Goal: Transaction & Acquisition: Purchase product/service

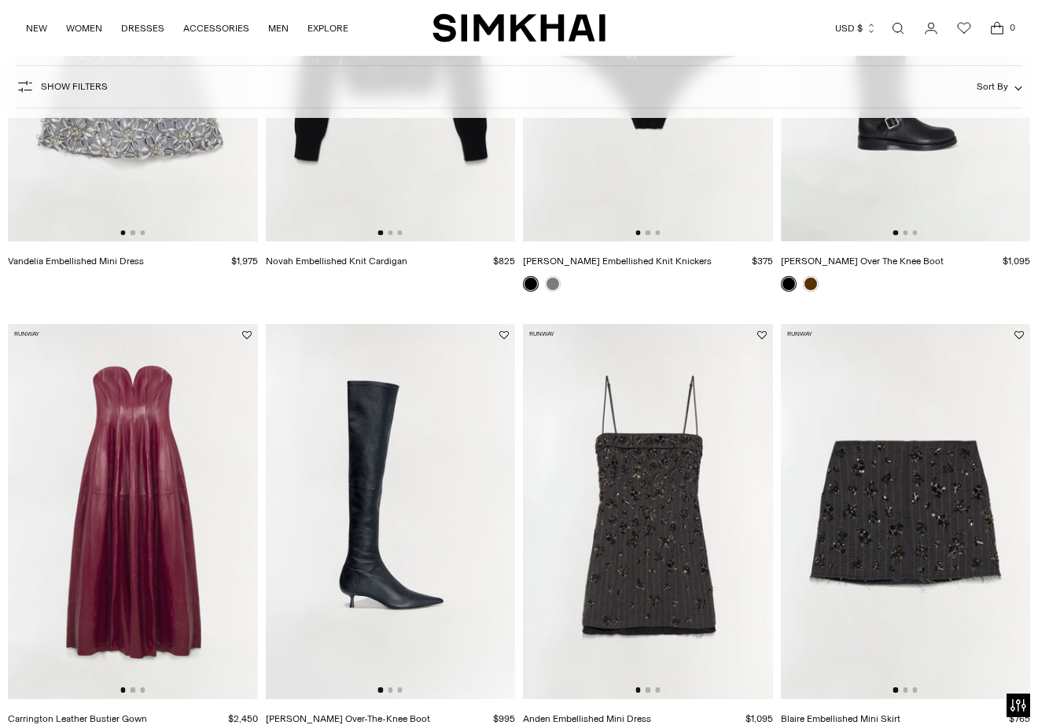
scroll to position [912, 0]
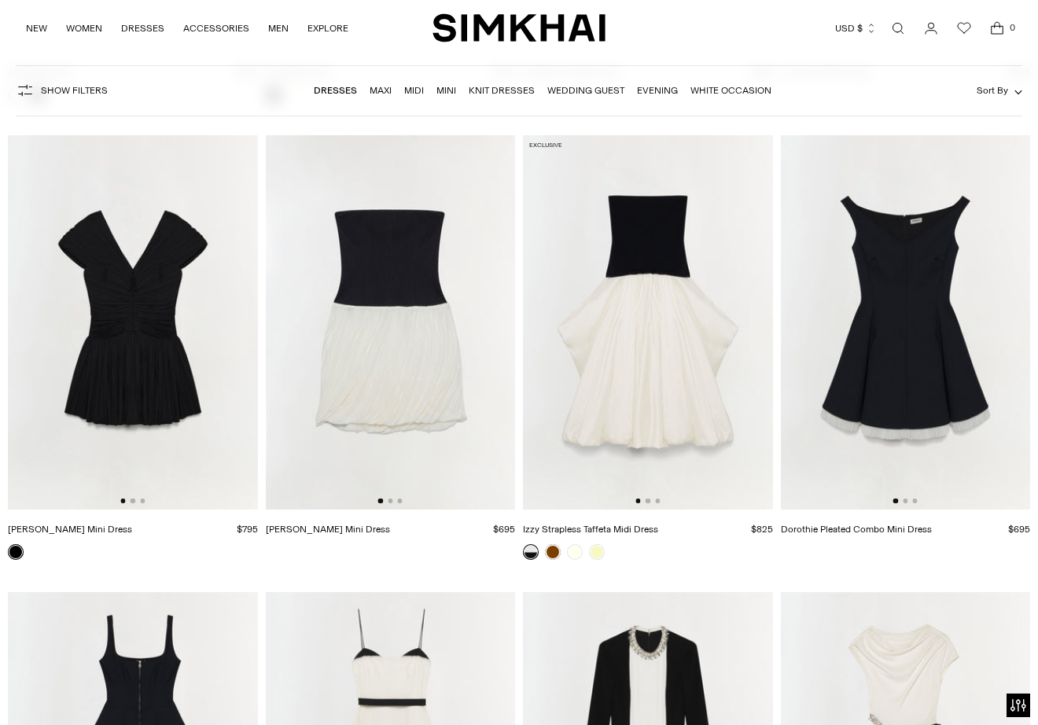
scroll to position [6006, 0]
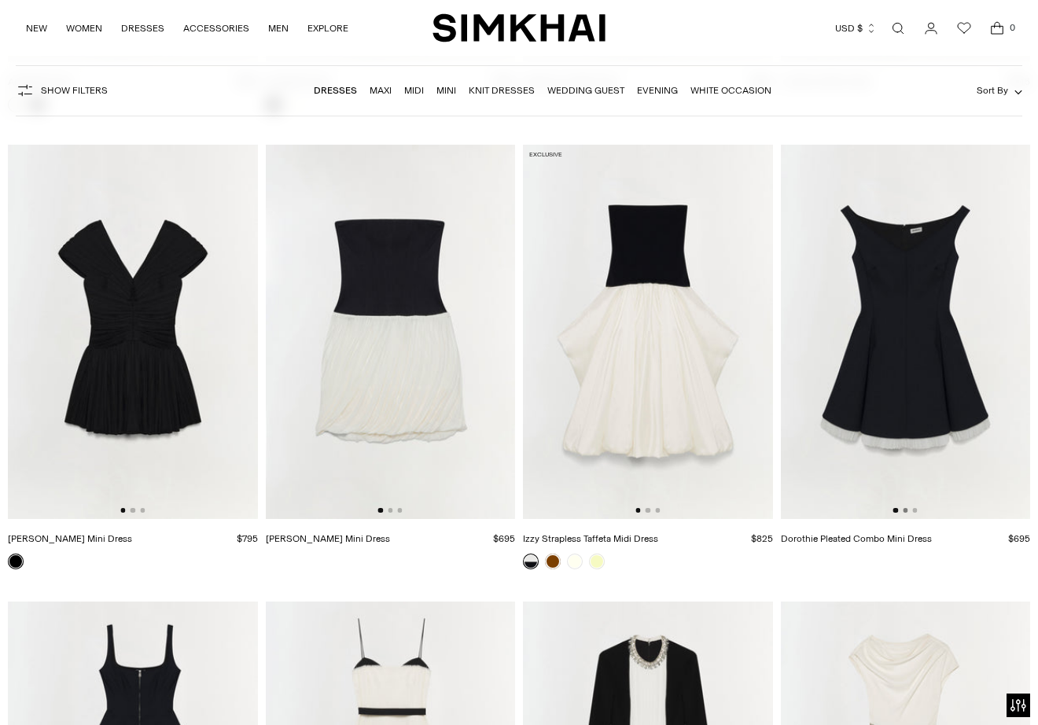
click at [906, 513] on button "Go to slide 2" at bounding box center [904, 510] width 5 height 5
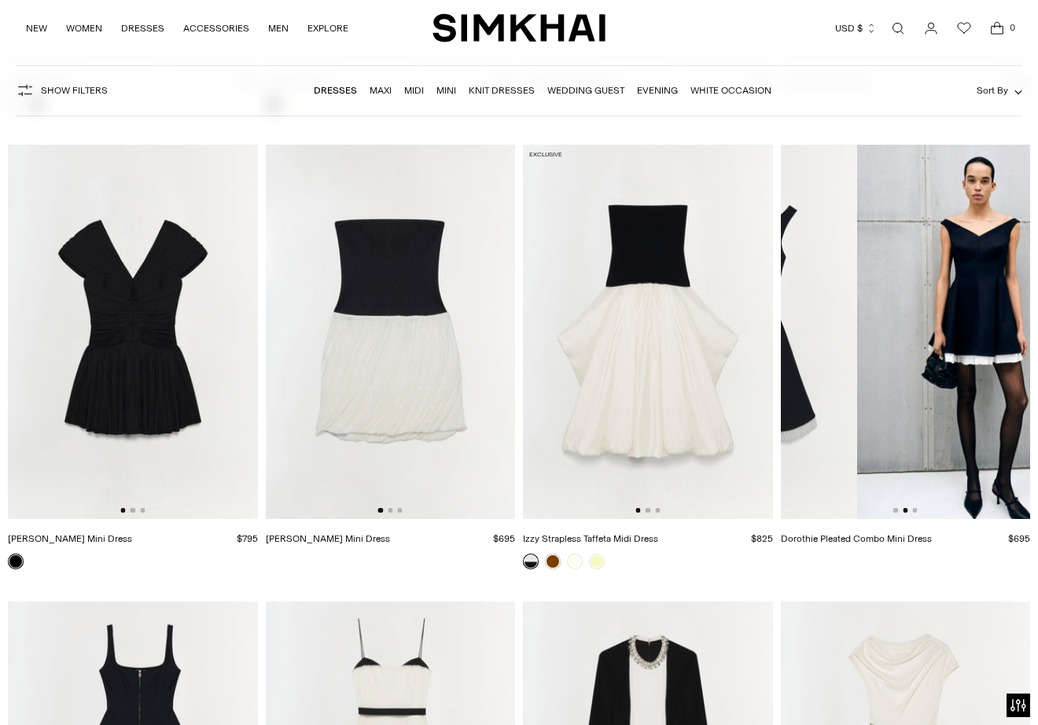
scroll to position [0, 250]
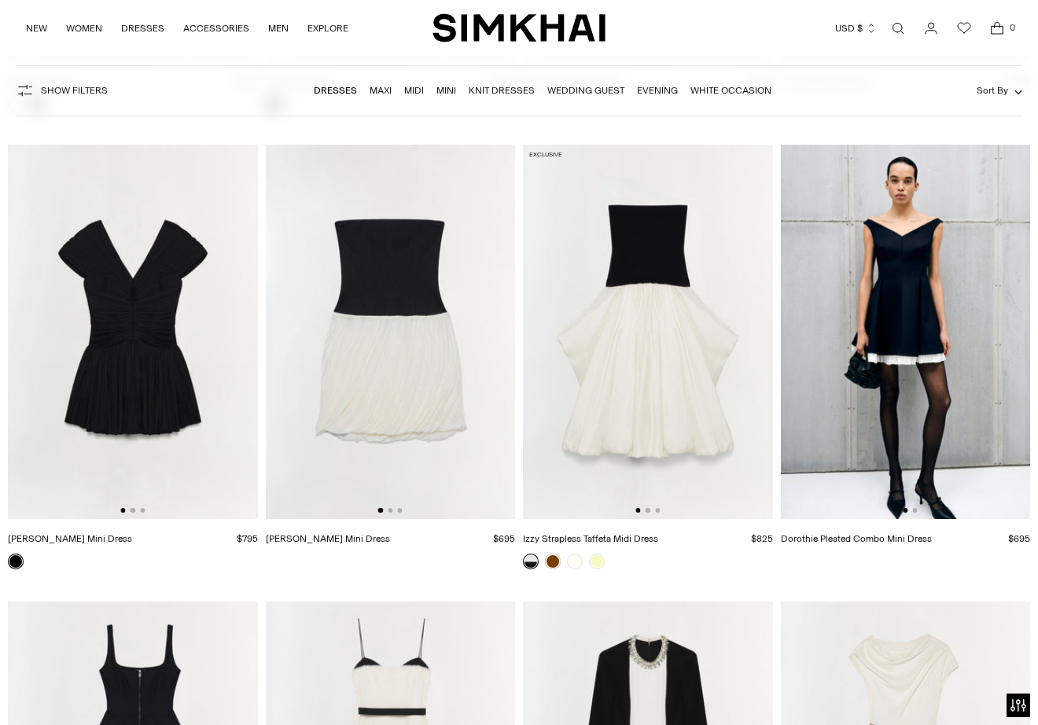
click at [917, 513] on img at bounding box center [905, 332] width 250 height 374
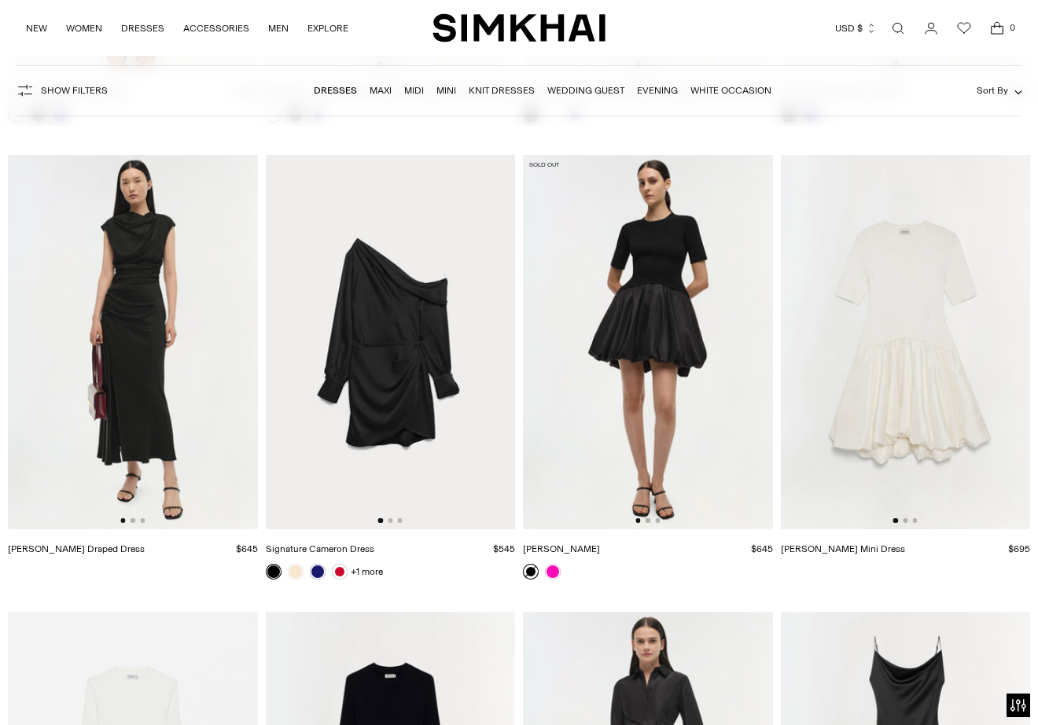
scroll to position [15148, 0]
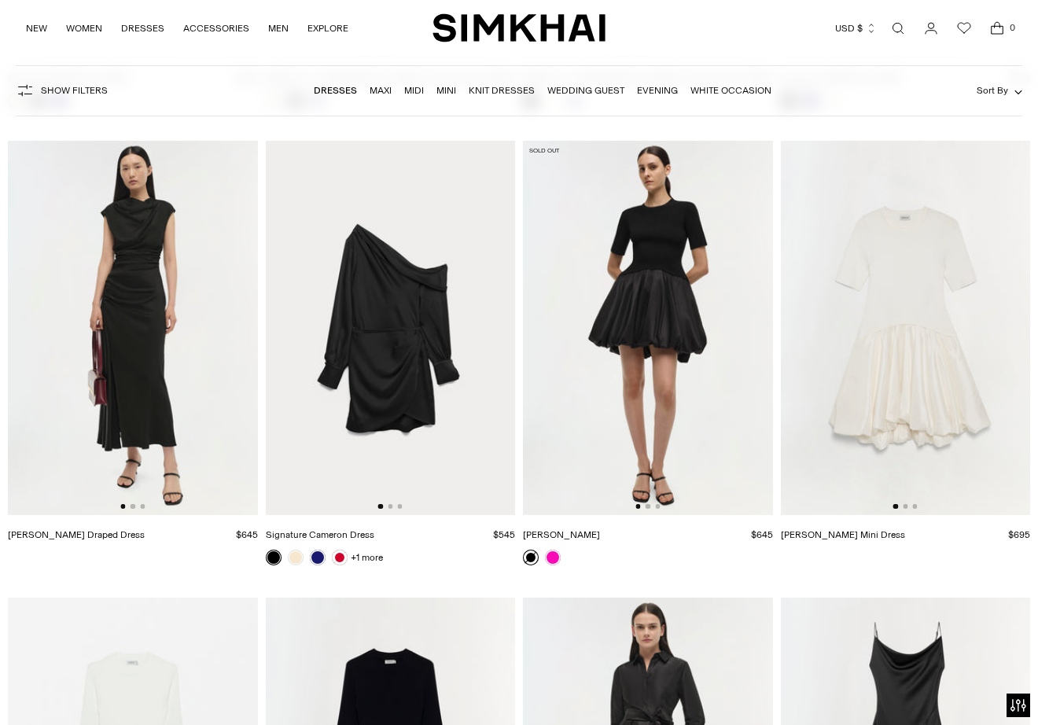
click at [134, 506] on div at bounding box center [132, 506] width 24 height 5
click at [133, 509] on button "Go to slide 2" at bounding box center [132, 506] width 5 height 5
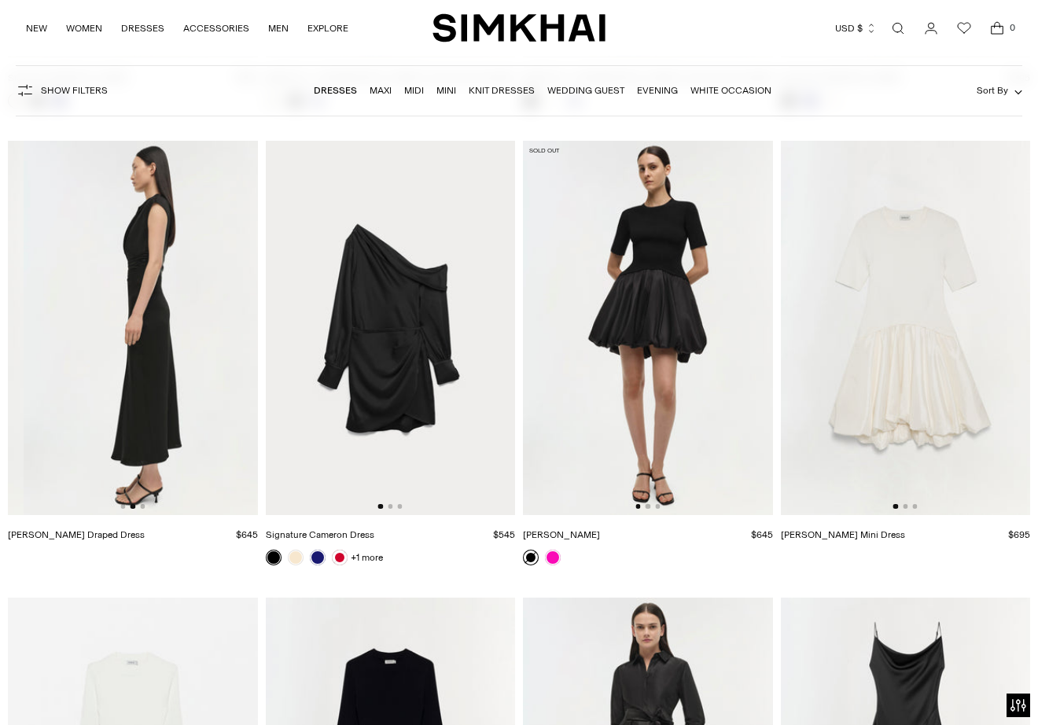
scroll to position [0, 250]
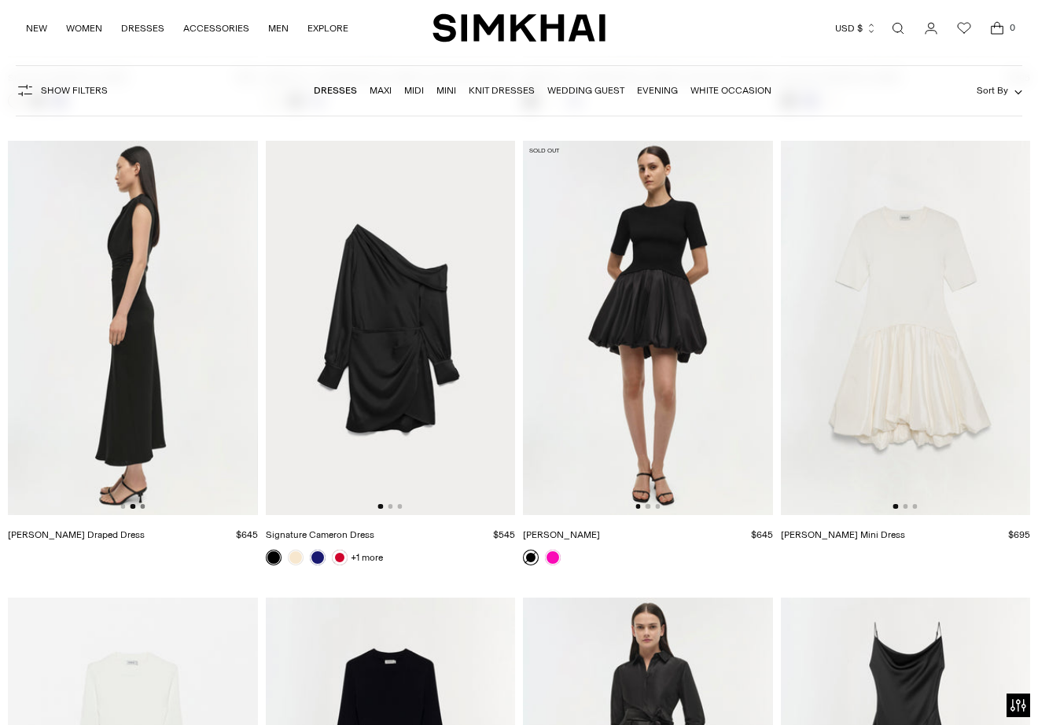
click at [143, 508] on button "Go to slide 3" at bounding box center [142, 506] width 5 height 5
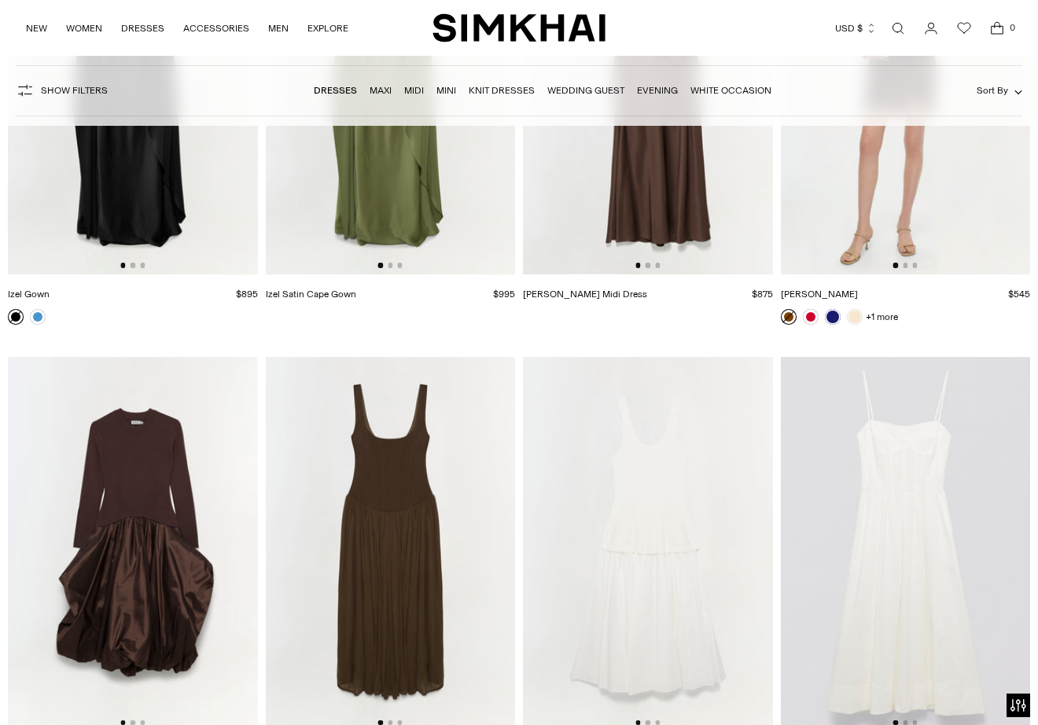
scroll to position [16305, 0]
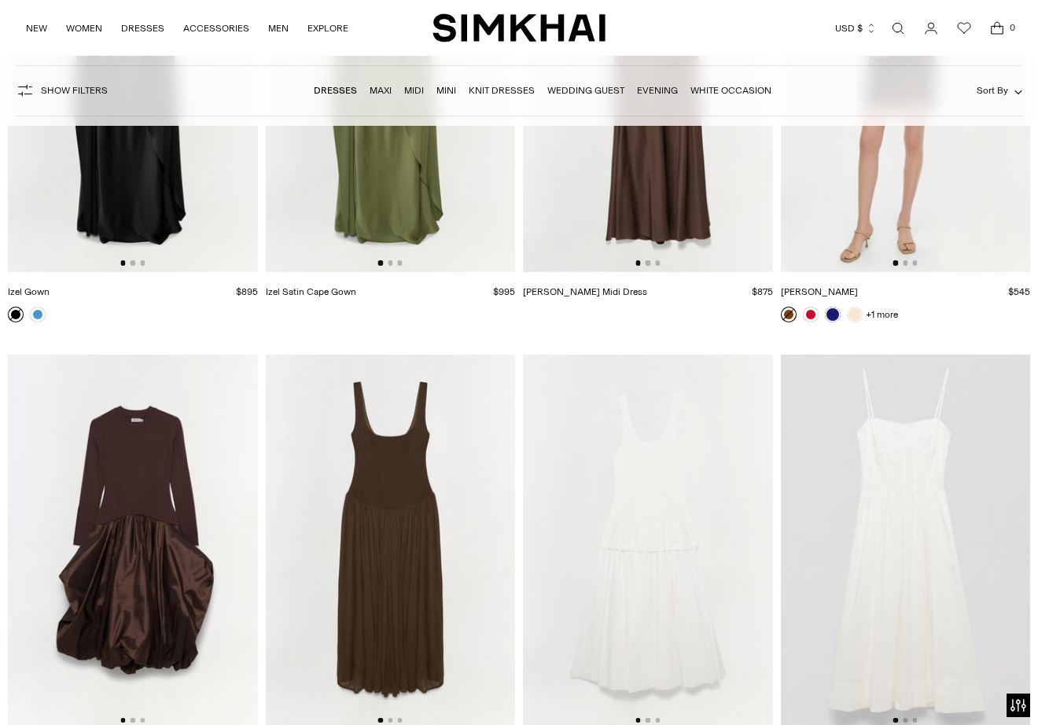
click at [995, 90] on span "Sort By" at bounding box center [991, 90] width 31 height 11
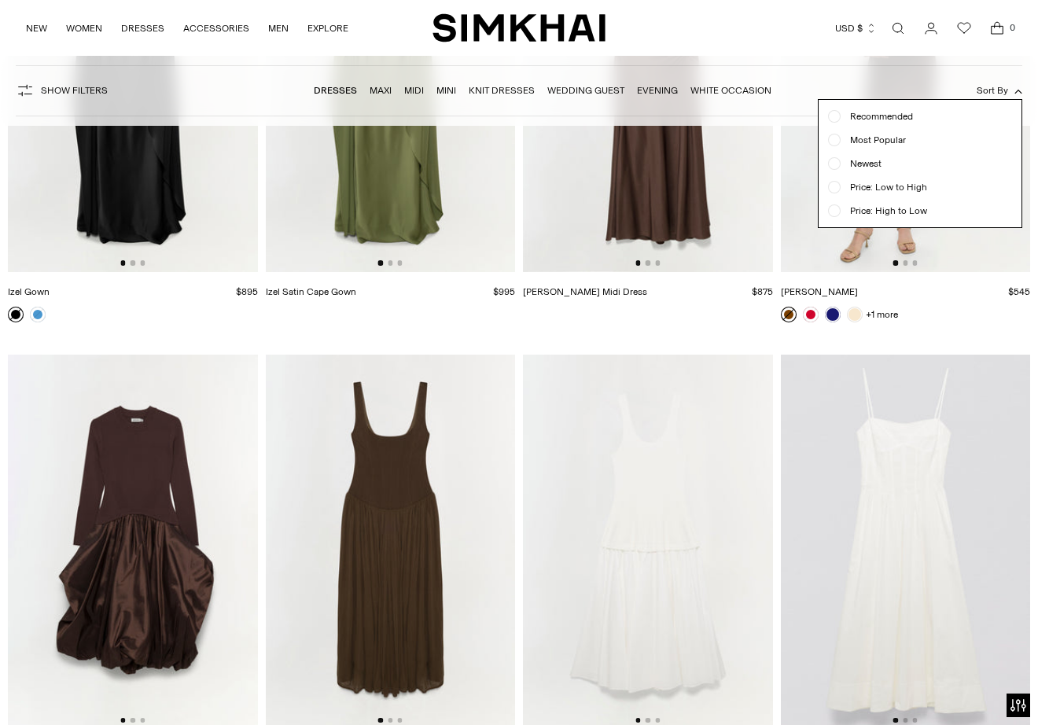
click at [908, 187] on span "Price: Low to High" at bounding box center [883, 187] width 86 height 14
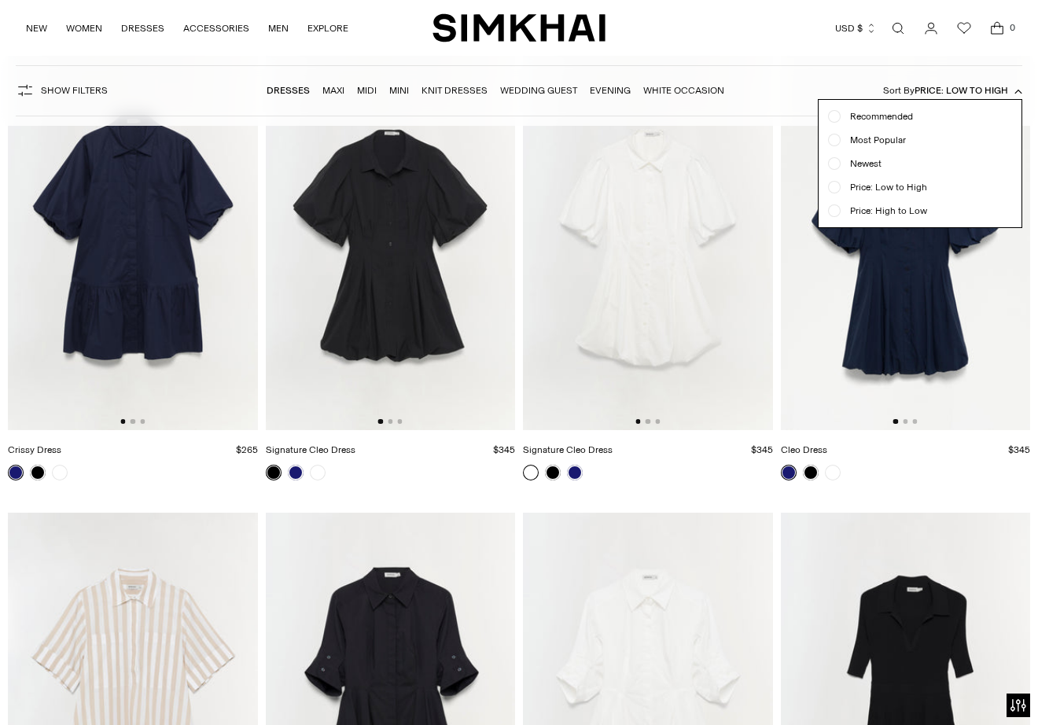
scroll to position [116, 0]
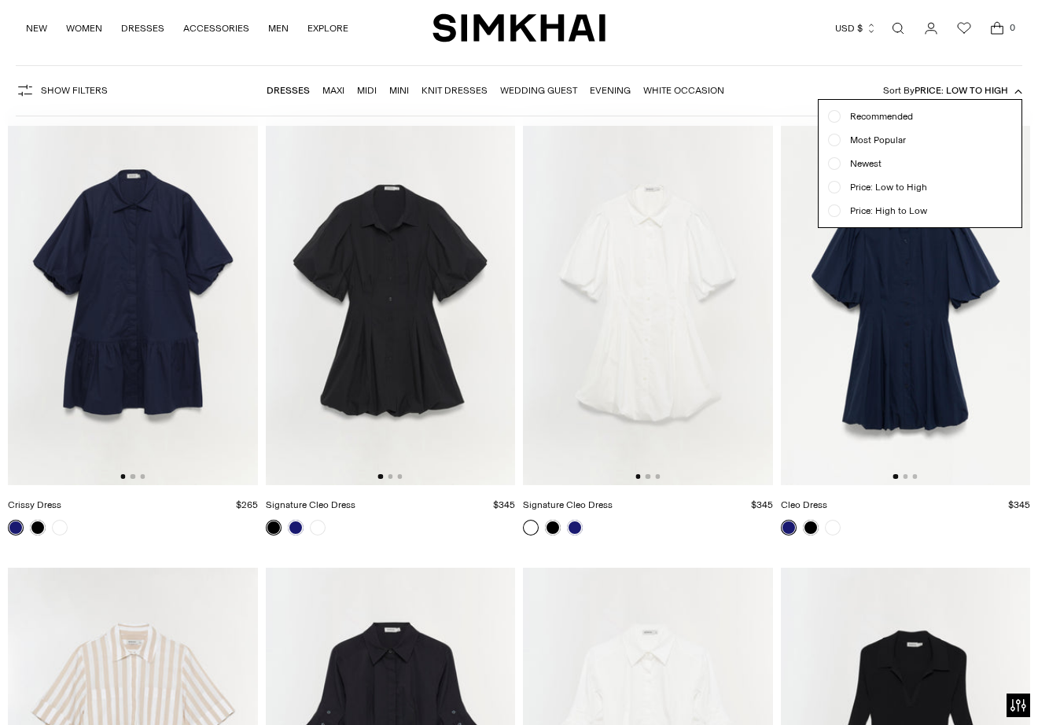
click at [745, 24] on div "Currency USD $ [GEOGRAPHIC_DATA] (ALL L) [GEOGRAPHIC_DATA] (DZD د.ج) [GEOGRAPHI…" at bounding box center [808, 28] width 407 height 35
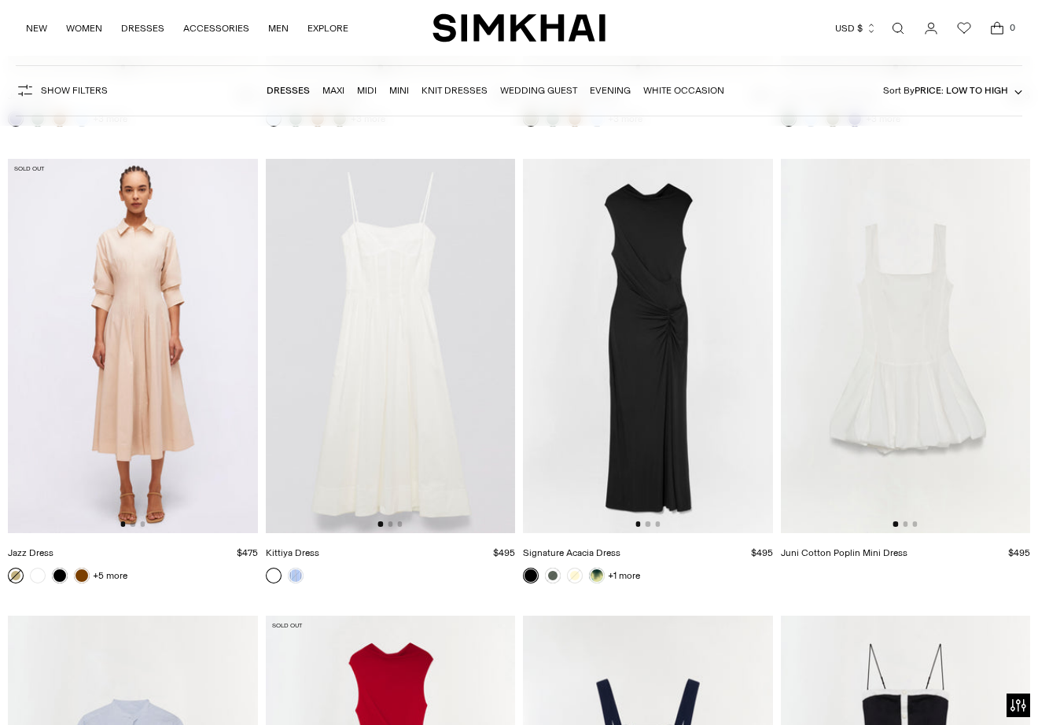
scroll to position [3265, 0]
click at [648, 527] on button "Go to slide 2" at bounding box center [647, 525] width 5 height 5
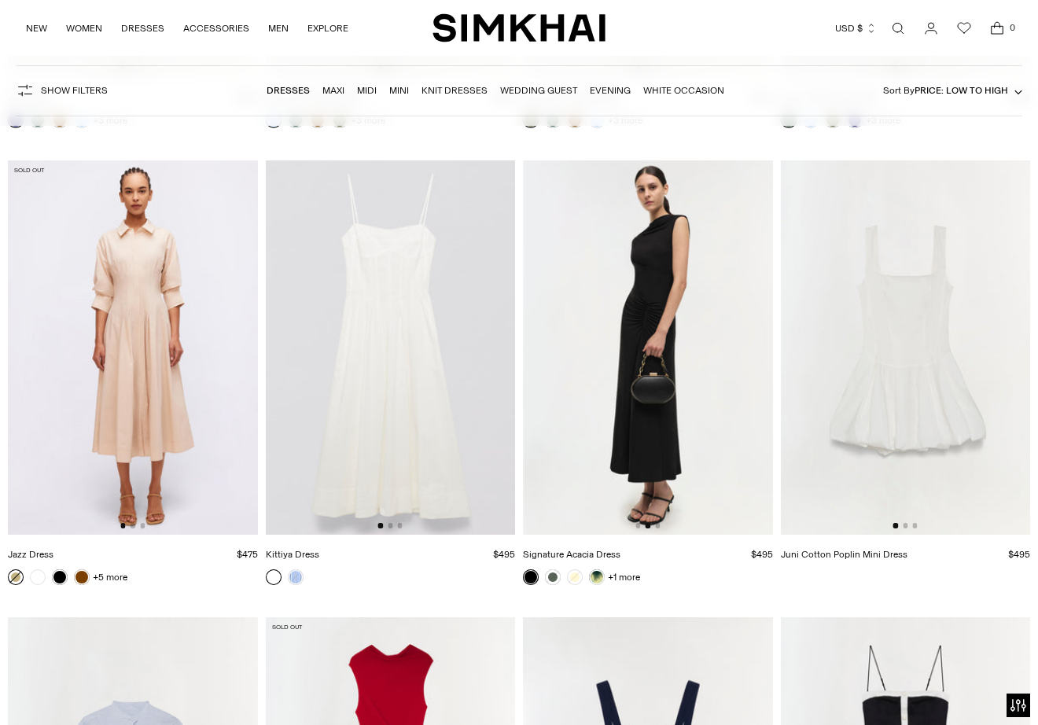
scroll to position [0, 250]
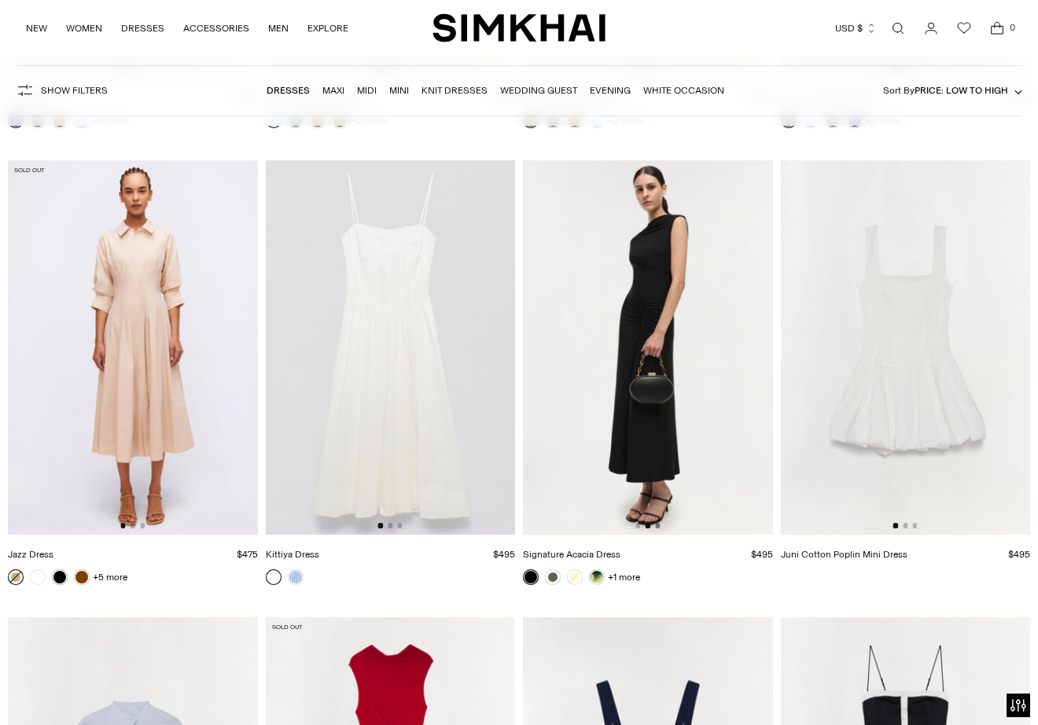
click at [657, 526] on button "Go to slide 3" at bounding box center [657, 525] width 5 height 5
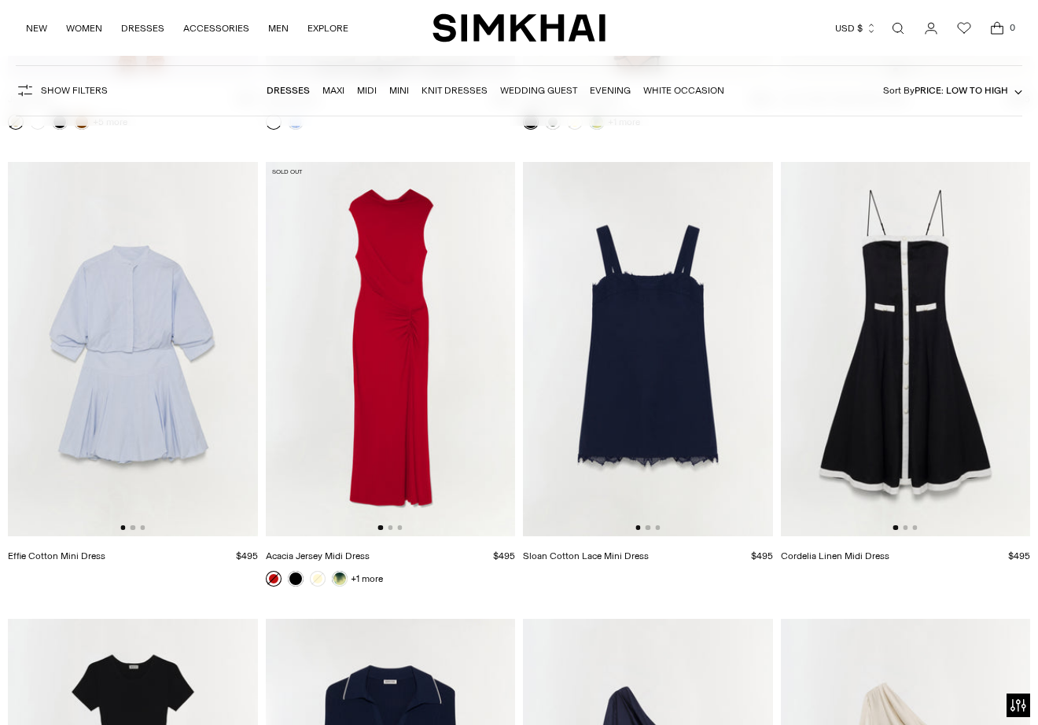
scroll to position [3790, 0]
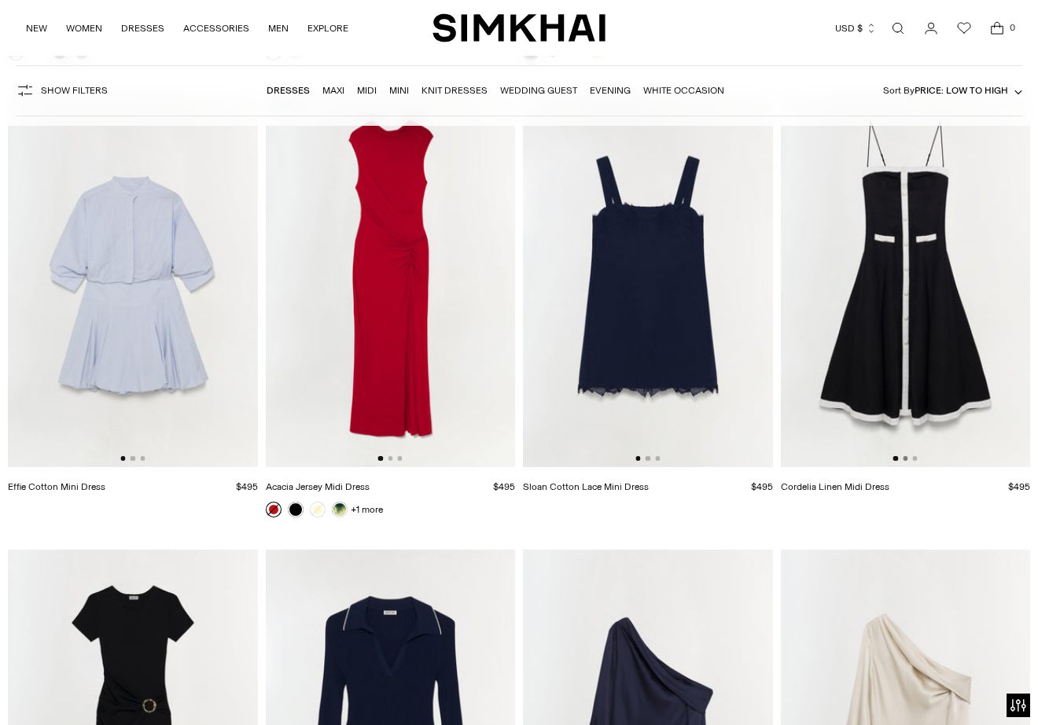
click at [905, 457] on button "Go to slide 2" at bounding box center [904, 458] width 5 height 5
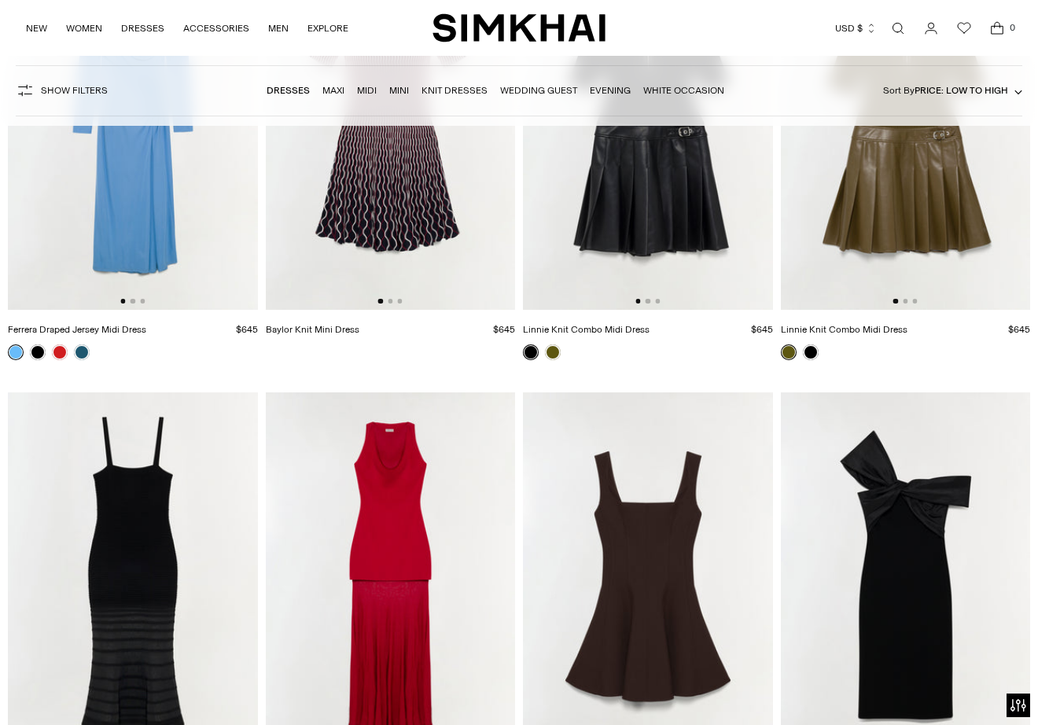
scroll to position [7577, 0]
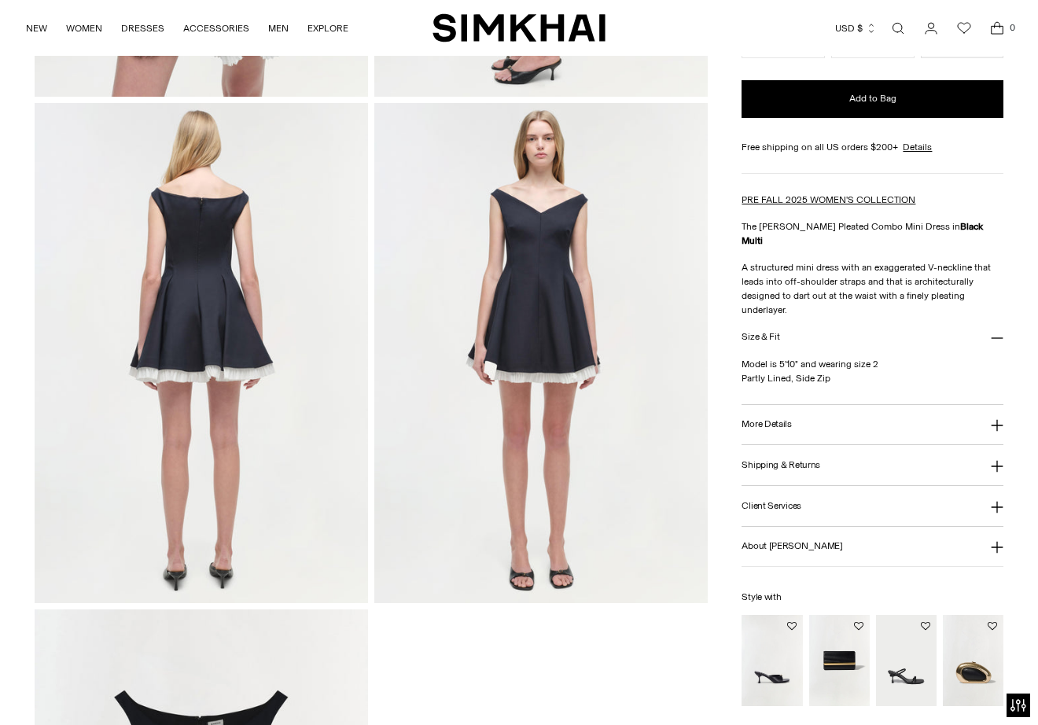
scroll to position [1038, 0]
